Goal: Task Accomplishment & Management: Manage account settings

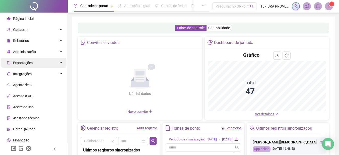
click at [34, 63] on div "Exportações" at bounding box center [34, 63] width 66 height 10
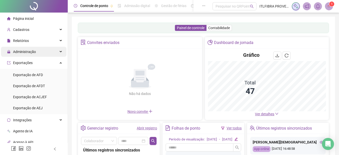
click at [37, 52] on div "Administração" at bounding box center [34, 52] width 66 height 10
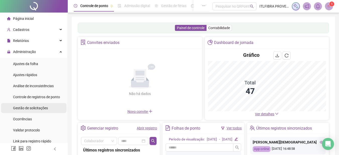
click at [40, 109] on span "Gestão de solicitações" at bounding box center [30, 108] width 35 height 4
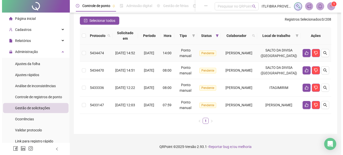
scroll to position [42, 0]
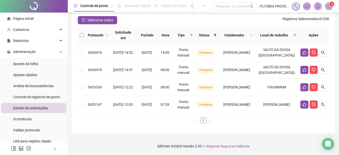
click at [82, 33] on th at bounding box center [82, 35] width 8 height 17
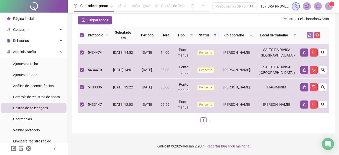
click at [309, 37] on button "button" at bounding box center [310, 35] width 6 height 6
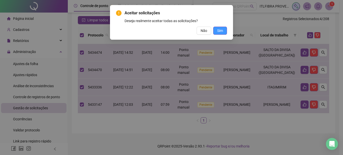
click at [215, 32] on button "Sim" at bounding box center [220, 31] width 14 height 8
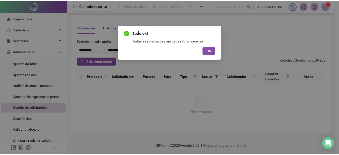
scroll to position [1, 0]
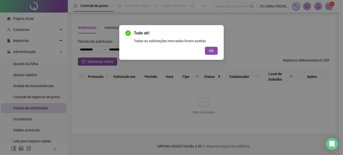
click at [205, 47] on button "OK" at bounding box center [211, 51] width 13 height 8
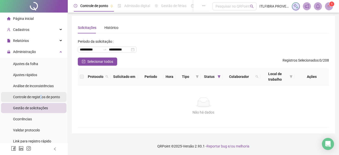
click at [41, 95] on span "Controle de registros de ponto" at bounding box center [36, 97] width 47 height 4
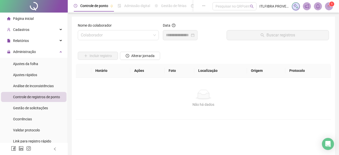
click at [29, 14] on div "Página inicial" at bounding box center [20, 19] width 27 height 10
